Goal: Use online tool/utility: Utilize a website feature to perform a specific function

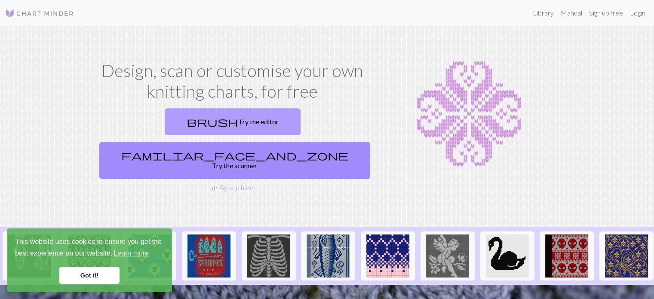
click at [166, 128] on link "brush Try the editor" at bounding box center [233, 121] width 136 height 27
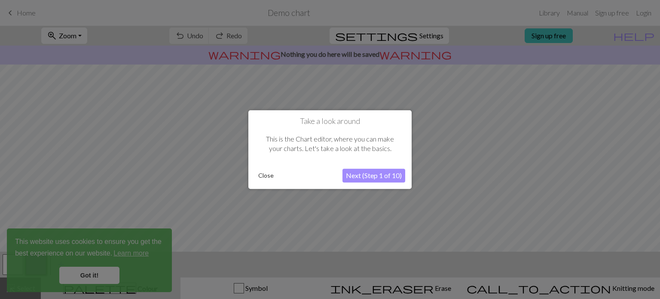
click at [360, 175] on button "Next (Step 1 of 10)" at bounding box center [374, 176] width 63 height 14
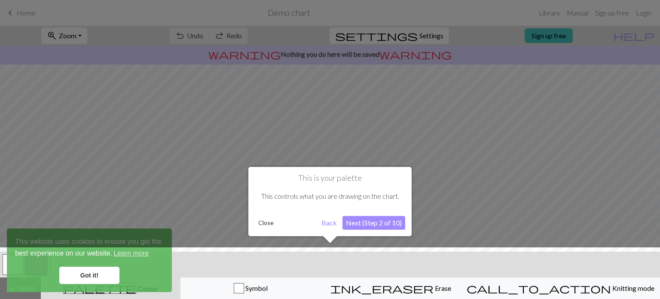
click at [274, 224] on button "Close" at bounding box center [266, 222] width 22 height 13
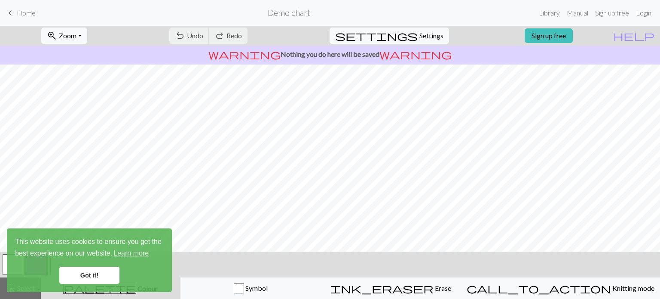
click at [97, 276] on link "Got it!" at bounding box center [89, 275] width 60 height 17
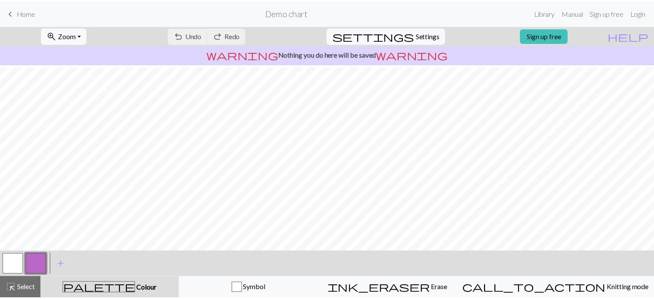
scroll to position [129, 0]
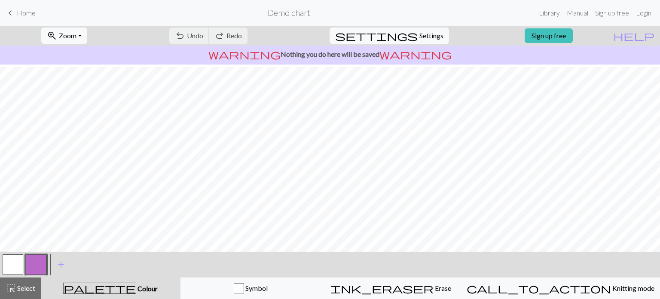
click at [12, 22] on nav "keyboard_arrow_left Home Demo chart Library Manual Sign up free Login" at bounding box center [330, 13] width 660 height 26
click at [12, 15] on span "keyboard_arrow_left" at bounding box center [10, 13] width 10 height 12
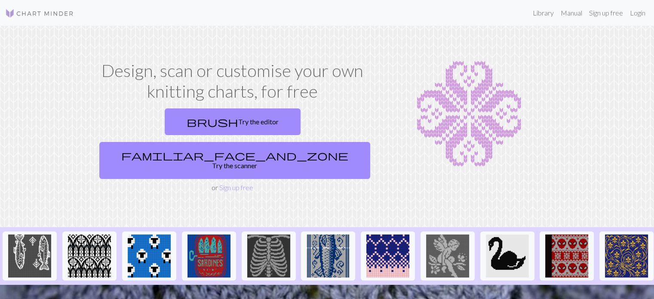
click at [45, 11] on img at bounding box center [39, 13] width 69 height 10
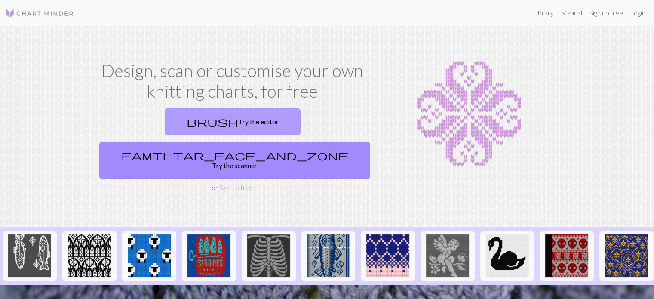
click at [183, 116] on link "brush Try the editor" at bounding box center [233, 121] width 136 height 27
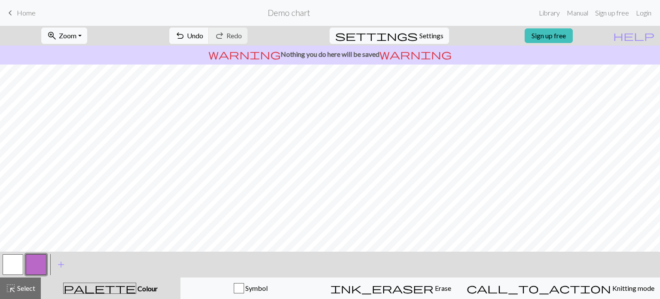
click at [12, 261] on button "button" at bounding box center [13, 264] width 21 height 21
click at [203, 34] on span "Undo" at bounding box center [195, 35] width 16 height 8
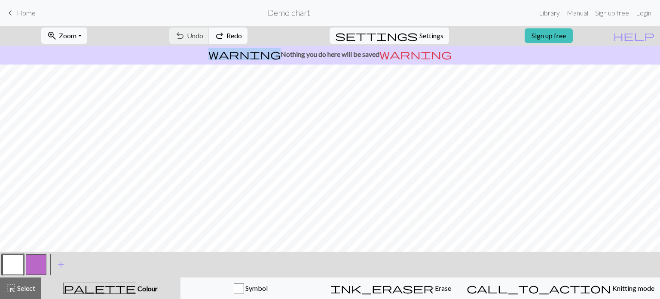
click at [237, 34] on div "undo Undo Undo redo Redo Redo" at bounding box center [208, 36] width 91 height 20
click at [408, 35] on span "settings" at bounding box center [376, 36] width 83 height 12
select select "aran"
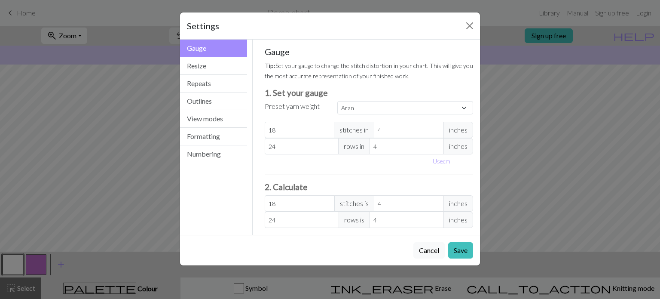
click at [134, 109] on div "Settings Gauge Gauge Resize Repeats Outlines View modes Formatting Numbering Ga…" at bounding box center [330, 149] width 660 height 299
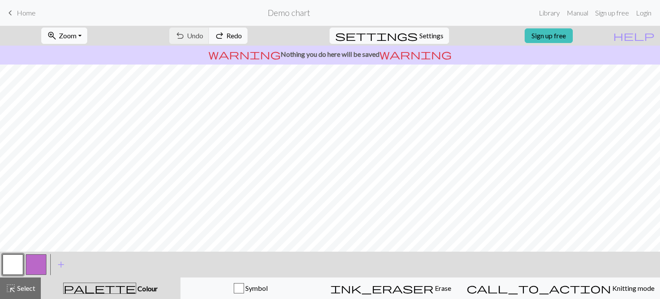
click at [84, 43] on button "zoom_in Zoom Zoom" at bounding box center [64, 36] width 46 height 16
click at [83, 104] on button "50%" at bounding box center [76, 103] width 68 height 14
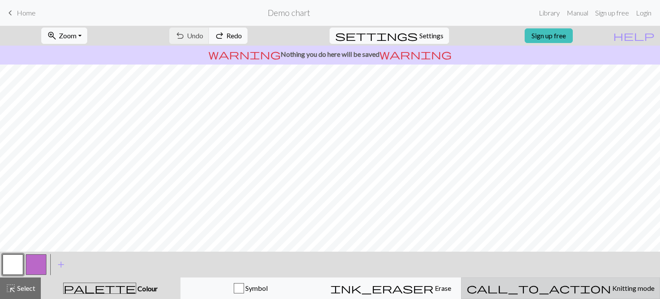
click at [611, 291] on span "Knitting mode" at bounding box center [632, 288] width 43 height 8
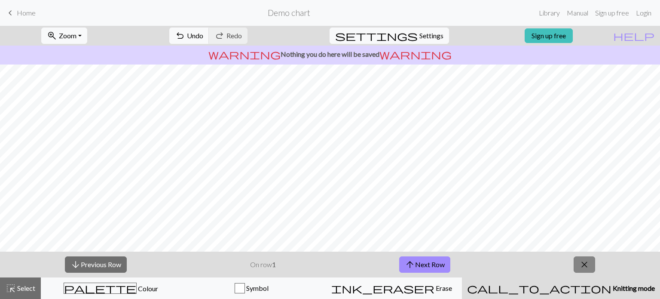
click at [592, 265] on button "close" at bounding box center [585, 264] width 22 height 16
